Goal: Obtain resource: Obtain resource

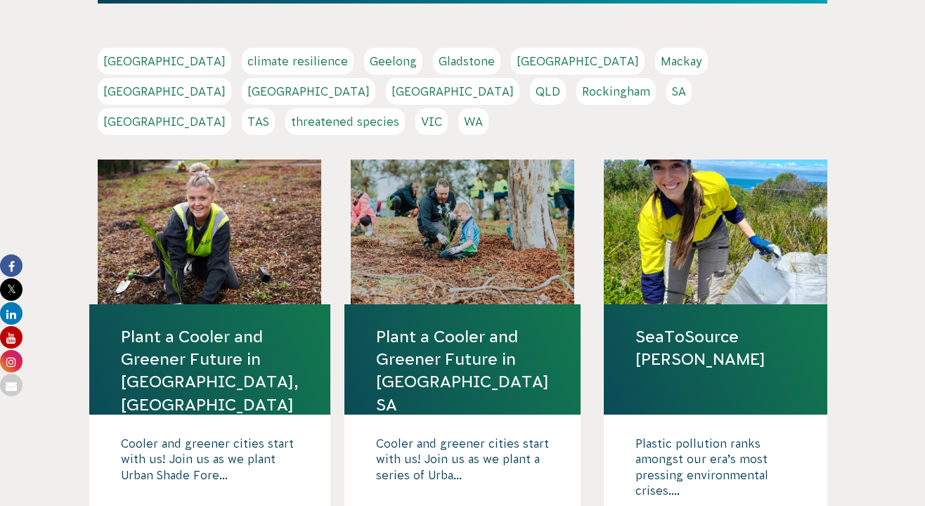
scroll to position [311, 0]
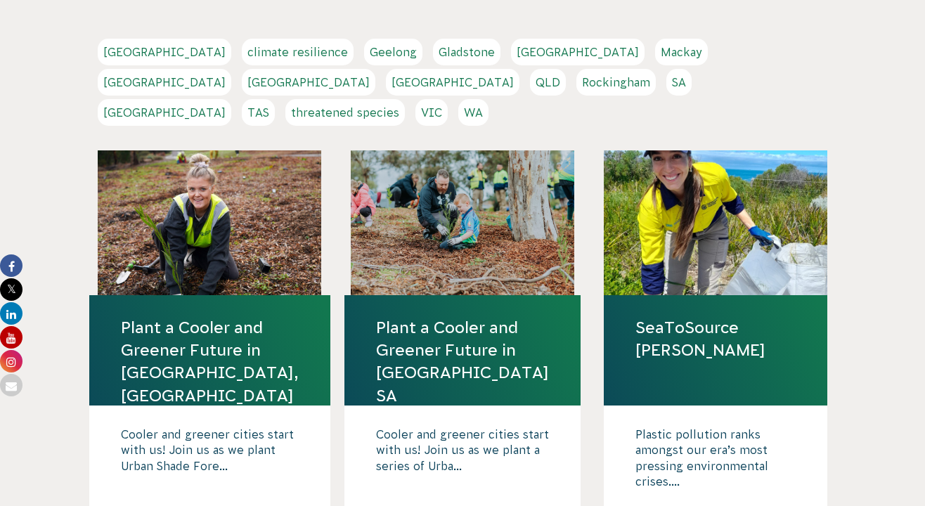
click at [448, 99] on link "VIC" at bounding box center [431, 112] width 32 height 27
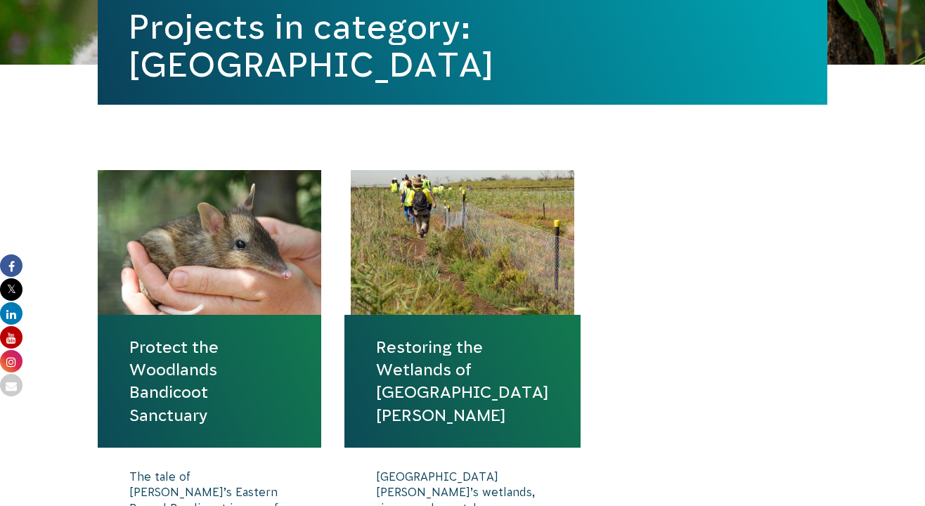
scroll to position [522, 0]
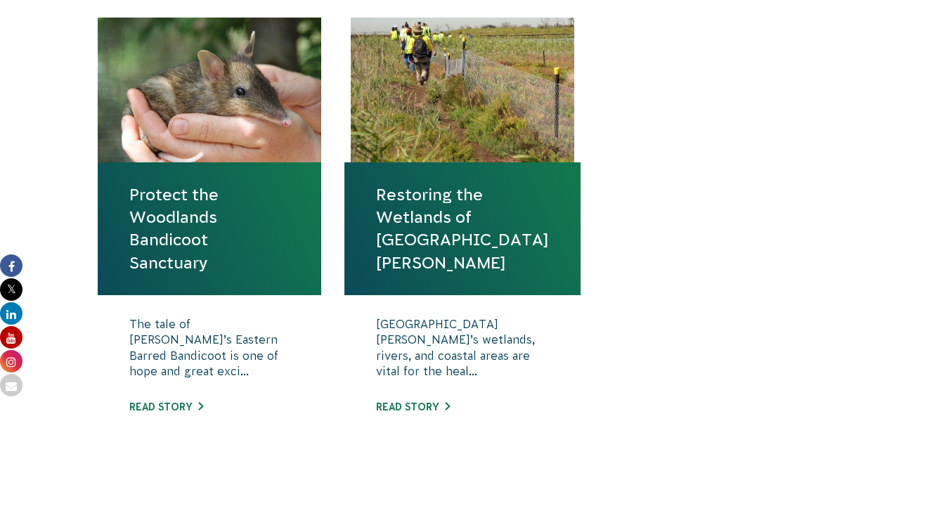
click at [178, 266] on link "Protect the Woodlands Bandicoot Sanctuary" at bounding box center [209, 228] width 160 height 91
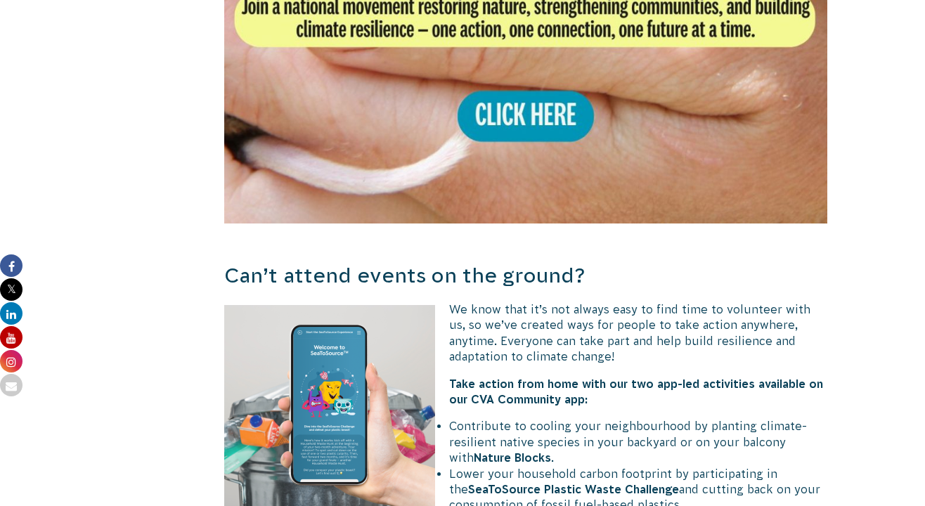
scroll to position [3034, 0]
